Goal: Transaction & Acquisition: Book appointment/travel/reservation

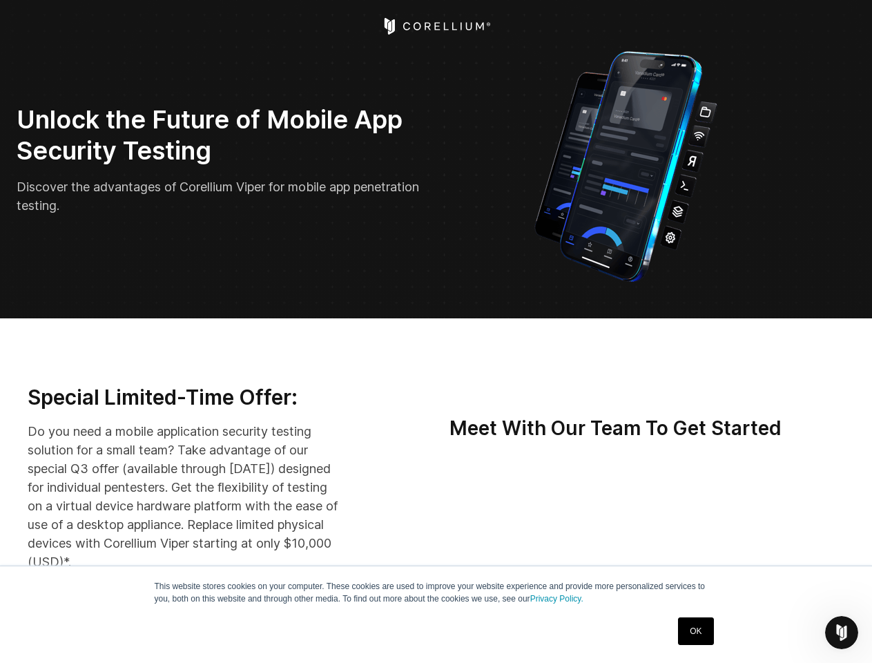
click at [841, 632] on icon "Open Intercom Messenger" at bounding box center [841, 632] width 23 height 23
